Goal: Task Accomplishment & Management: Manage account settings

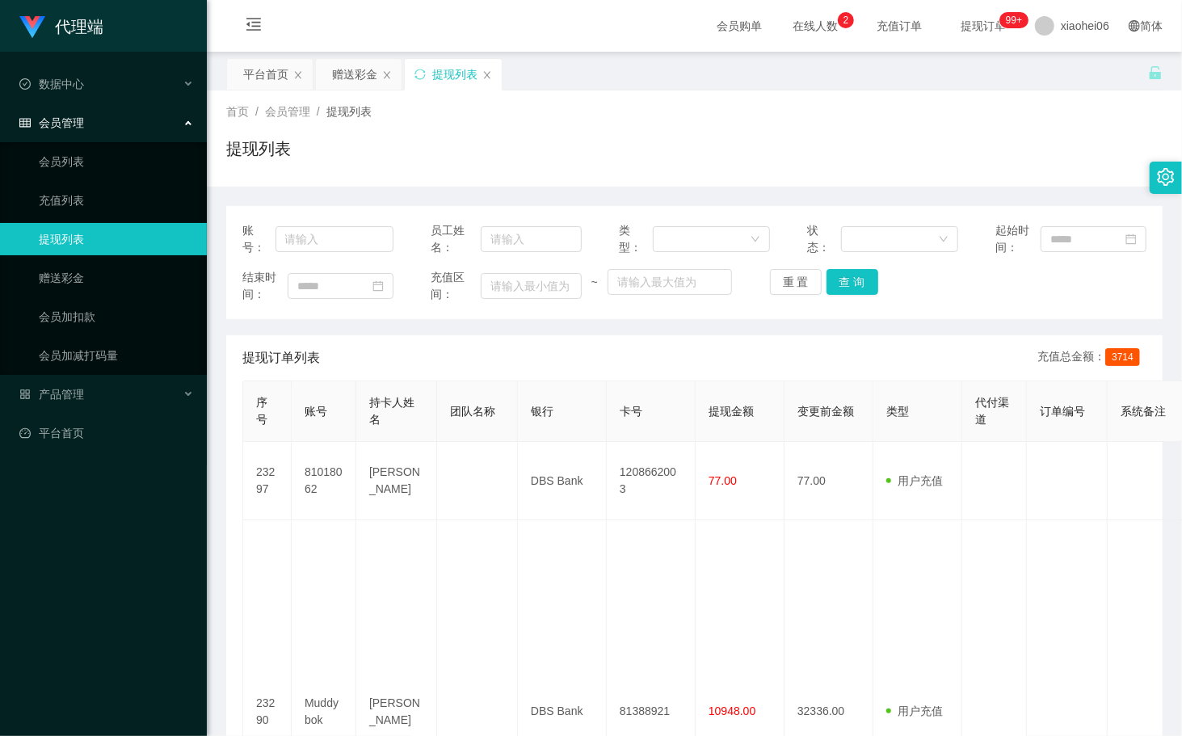
click at [716, 366] on div "提现订单列表 充值总金额： 3714" at bounding box center [694, 357] width 904 height 45
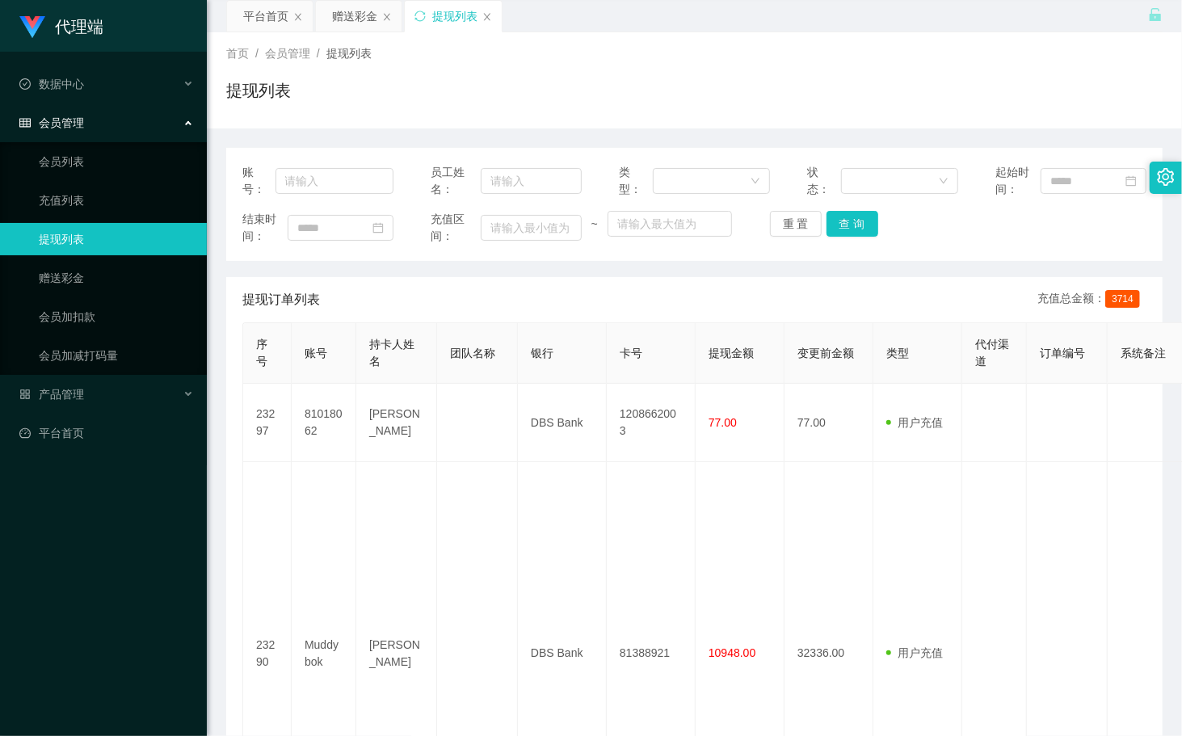
scroll to position [90, 0]
